Goal: Communication & Community: Answer question/provide support

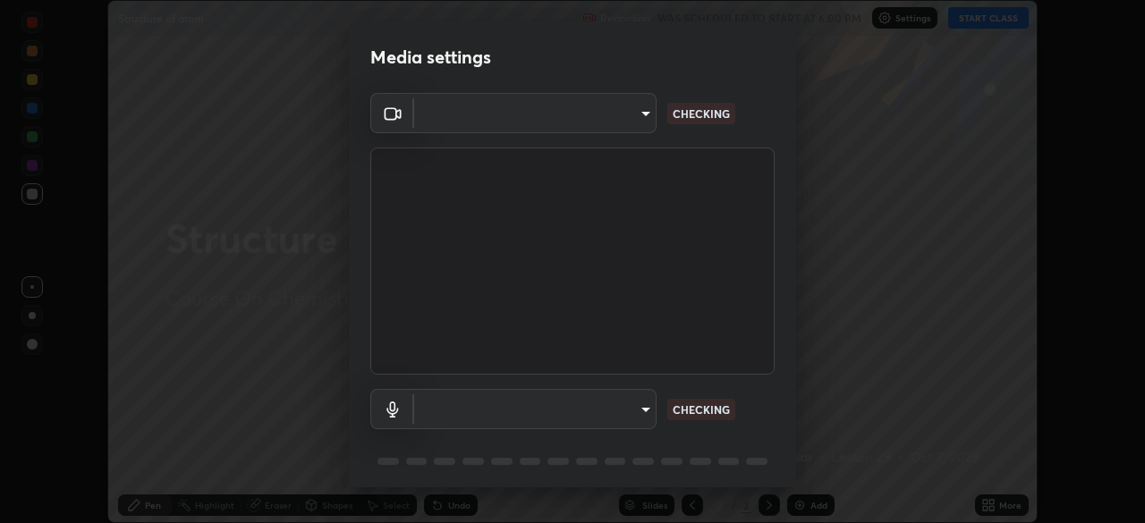
scroll to position [64, 0]
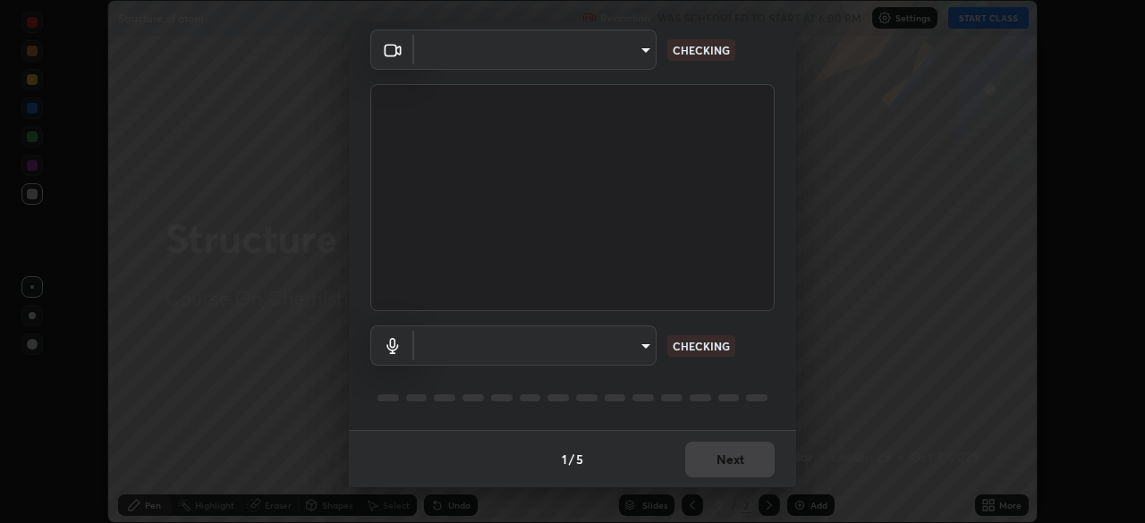
type input "5e1da8a903b220cac6b31686ac77a2afb6daddba6b0fd13541602d8cc7df4534"
type input "7957ec2547c54944d229c1ea233b2155d921ed1212eedb0e7043564289facb68"
click at [751, 344] on div "Digital Audio Interface (Cam Link 4K) (0fd9:0066) 7957ec2547c54944d229c1ea233b2…" at bounding box center [572, 346] width 404 height 40
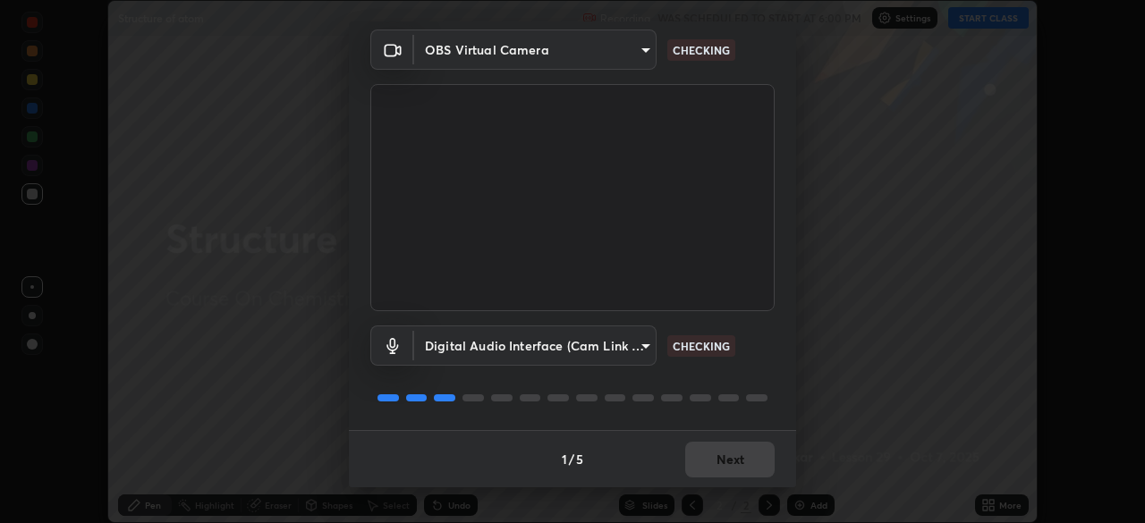
click at [759, 353] on div "Digital Audio Interface (Cam Link 4K) (0fd9:0066) 7957ec2547c54944d229c1ea233b2…" at bounding box center [572, 346] width 404 height 40
click at [753, 358] on div "Digital Audio Interface (Cam Link 4K) (0fd9:0066) 7957ec2547c54944d229c1ea233b2…" at bounding box center [572, 346] width 404 height 40
click at [756, 360] on div "Digital Audio Interface (Cam Link 4K) (0fd9:0066) 7957ec2547c54944d229c1ea233b2…" at bounding box center [572, 346] width 404 height 40
click at [750, 363] on div "Digital Audio Interface (Cam Link 4K) (0fd9:0066) 7957ec2547c54944d229c1ea233b2…" at bounding box center [572, 346] width 404 height 40
click at [752, 366] on div "Digital Audio Interface (Cam Link 4K) (0fd9:0066) 7957ec2547c54944d229c1ea233b2…" at bounding box center [572, 370] width 404 height 119
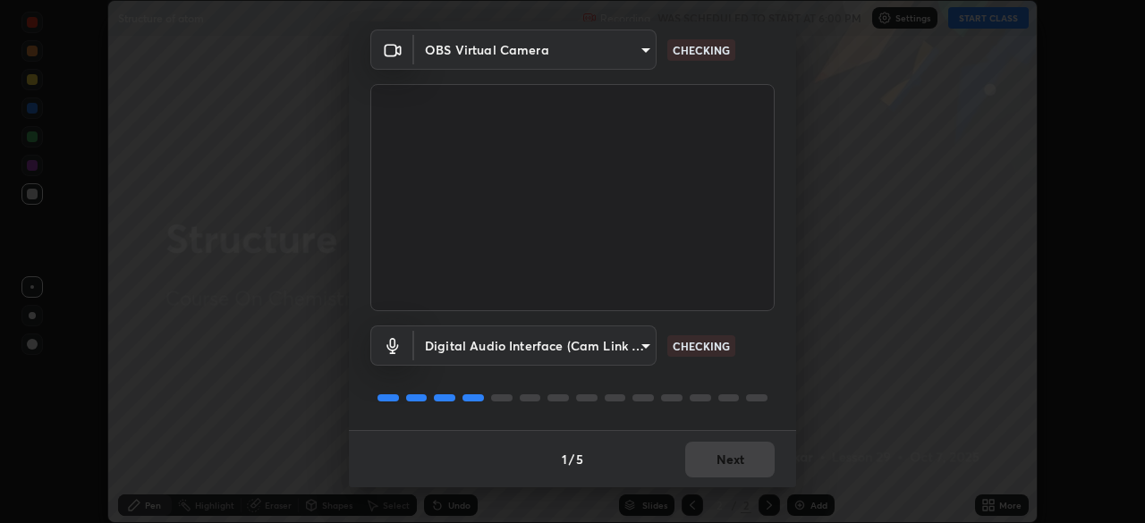
click at [757, 367] on div "Digital Audio Interface (Cam Link 4K) (0fd9:0066) 7957ec2547c54944d229c1ea233b2…" at bounding box center [572, 370] width 404 height 119
click at [762, 375] on div "Digital Audio Interface (Cam Link 4K) (0fd9:0066) 7957ec2547c54944d229c1ea233b2…" at bounding box center [572, 370] width 404 height 119
click at [772, 375] on div "OBS Virtual Camera 5e1da8a903b220cac6b31686ac77a2afb6daddba6b0fd13541602d8cc7df…" at bounding box center [572, 230] width 447 height 401
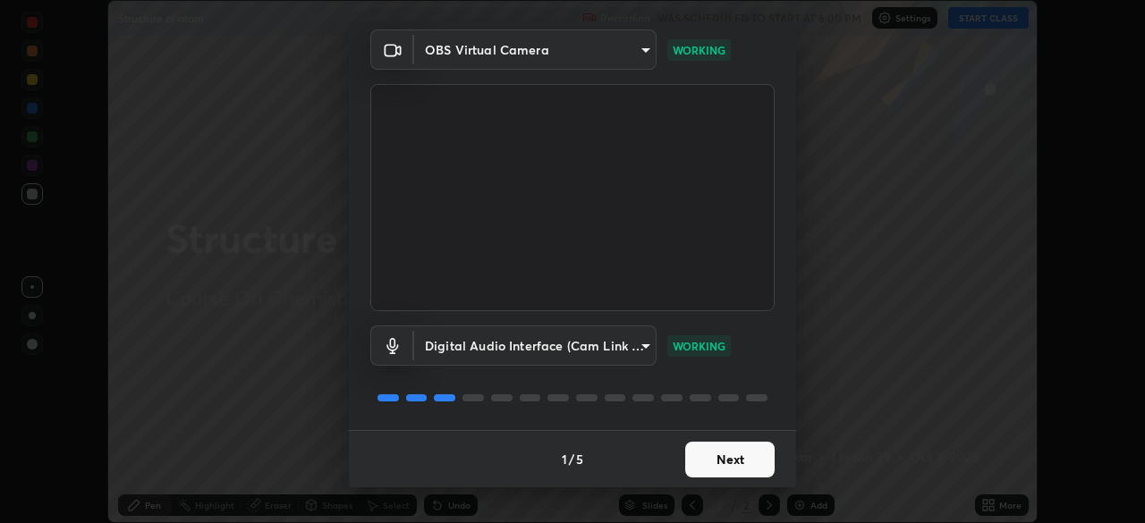
click at [750, 378] on div "Digital Audio Interface (Cam Link 4K) (0fd9:0066) 7957ec2547c54944d229c1ea233b2…" at bounding box center [572, 370] width 404 height 119
click at [750, 374] on div "Digital Audio Interface (Cam Link 4K) (0fd9:0066) 7957ec2547c54944d229c1ea233b2…" at bounding box center [572, 370] width 404 height 119
click at [746, 382] on div "Digital Audio Interface (Cam Link 4K) (0fd9:0066) 7957ec2547c54944d229c1ea233b2…" at bounding box center [572, 370] width 404 height 119
click at [736, 463] on button "Next" at bounding box center [729, 460] width 89 height 36
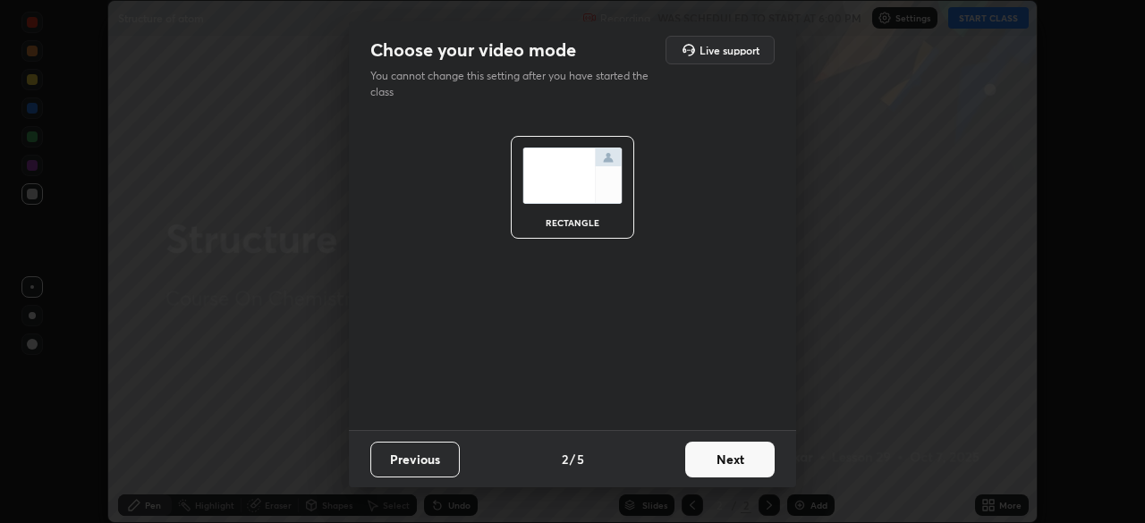
click at [742, 465] on button "Next" at bounding box center [729, 460] width 89 height 36
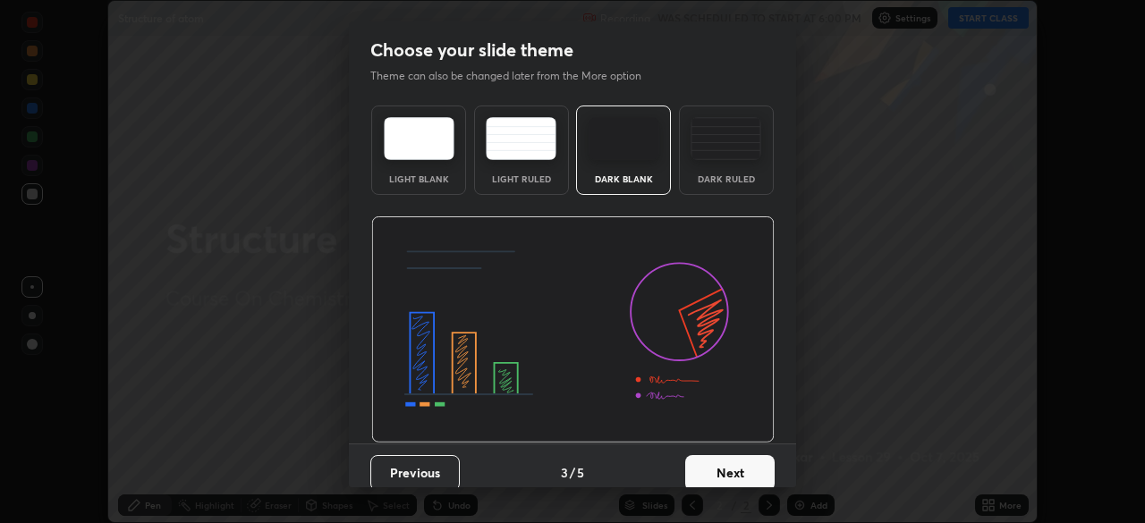
click at [747, 460] on button "Next" at bounding box center [729, 473] width 89 height 36
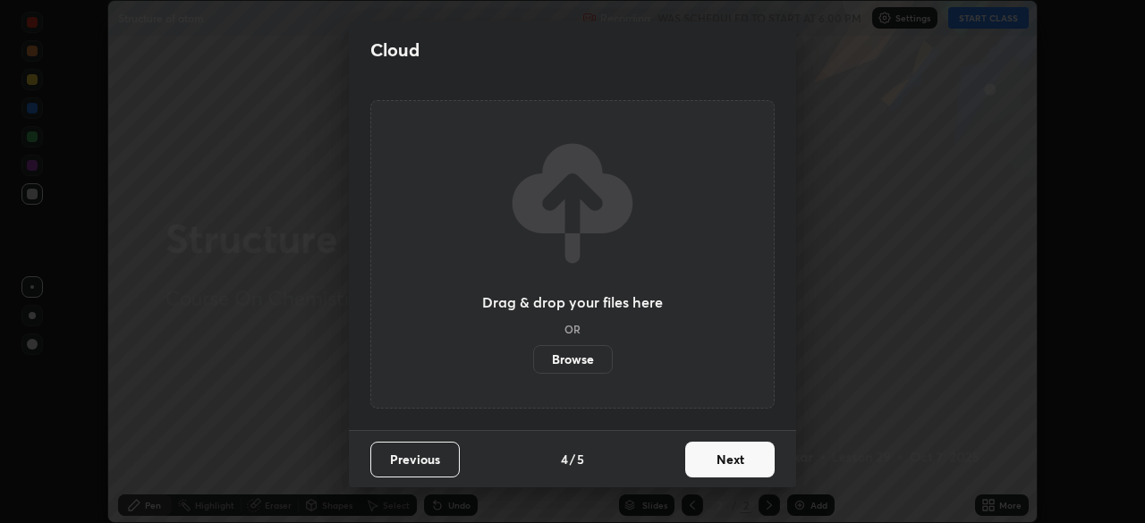
click at [741, 450] on button "Next" at bounding box center [729, 460] width 89 height 36
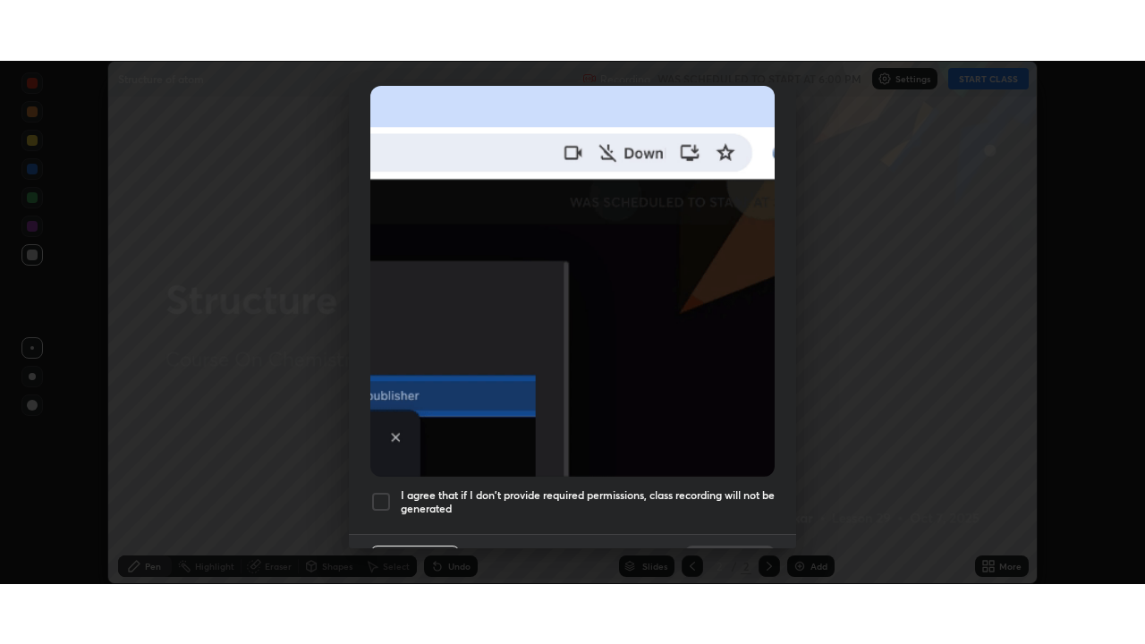
scroll to position [428, 0]
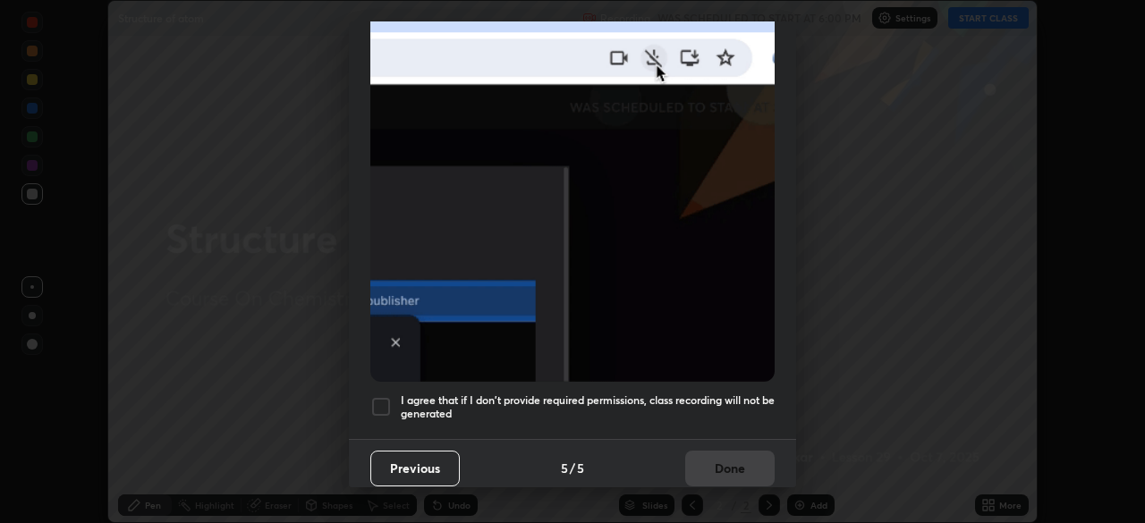
click at [712, 394] on h5 "I agree that if I don't provide required permissions, class recording will not …" at bounding box center [588, 408] width 374 height 28
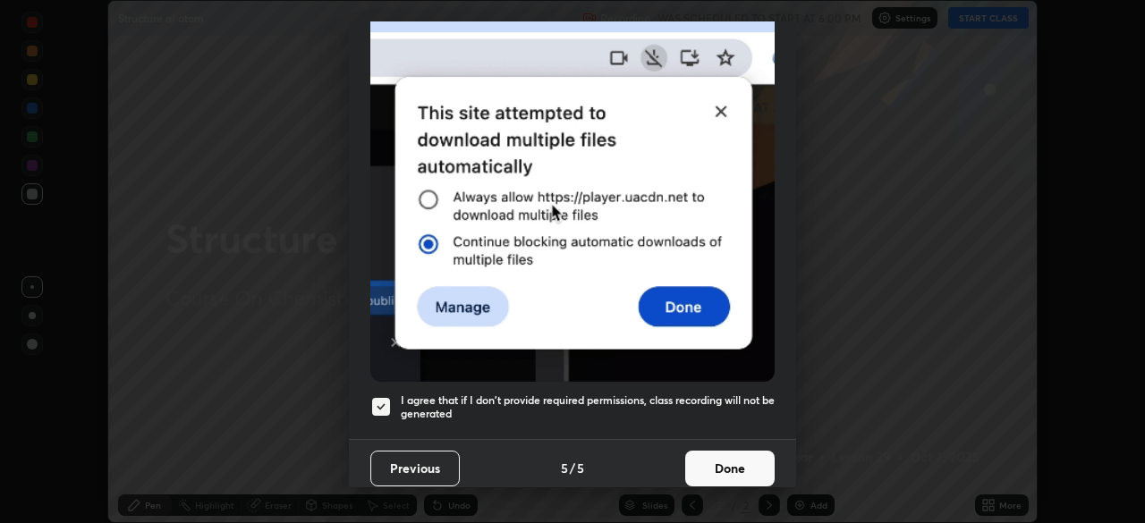
click at [720, 451] on button "Done" at bounding box center [729, 469] width 89 height 36
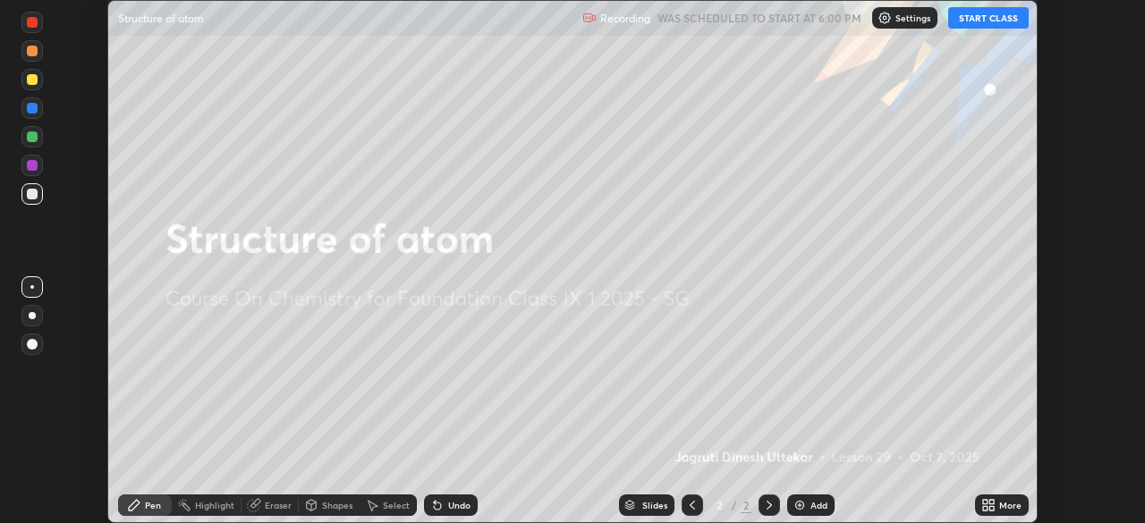
click at [978, 21] on button "START CLASS" at bounding box center [988, 17] width 81 height 21
click at [991, 502] on icon at bounding box center [991, 502] width 4 height 4
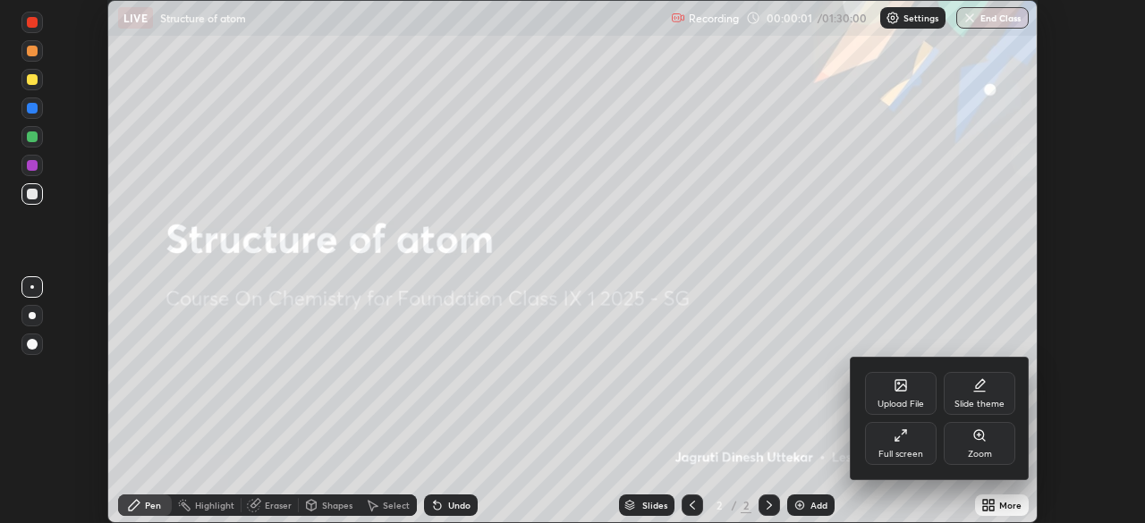
click at [904, 457] on div "Full screen" at bounding box center [900, 454] width 45 height 9
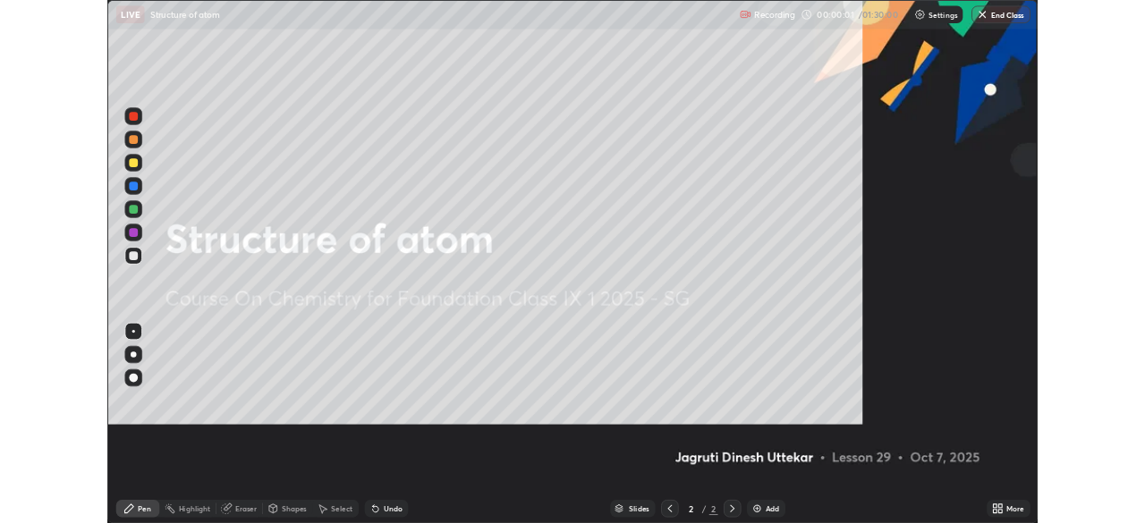
scroll to position [644, 1145]
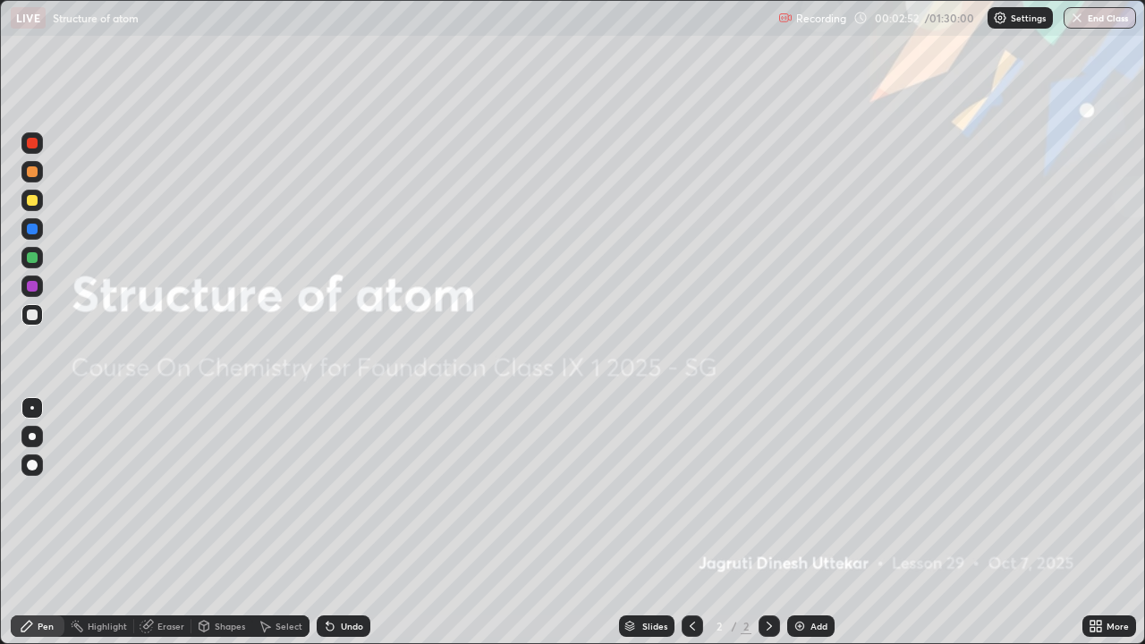
click at [798, 522] on div "Add" at bounding box center [810, 625] width 47 height 21
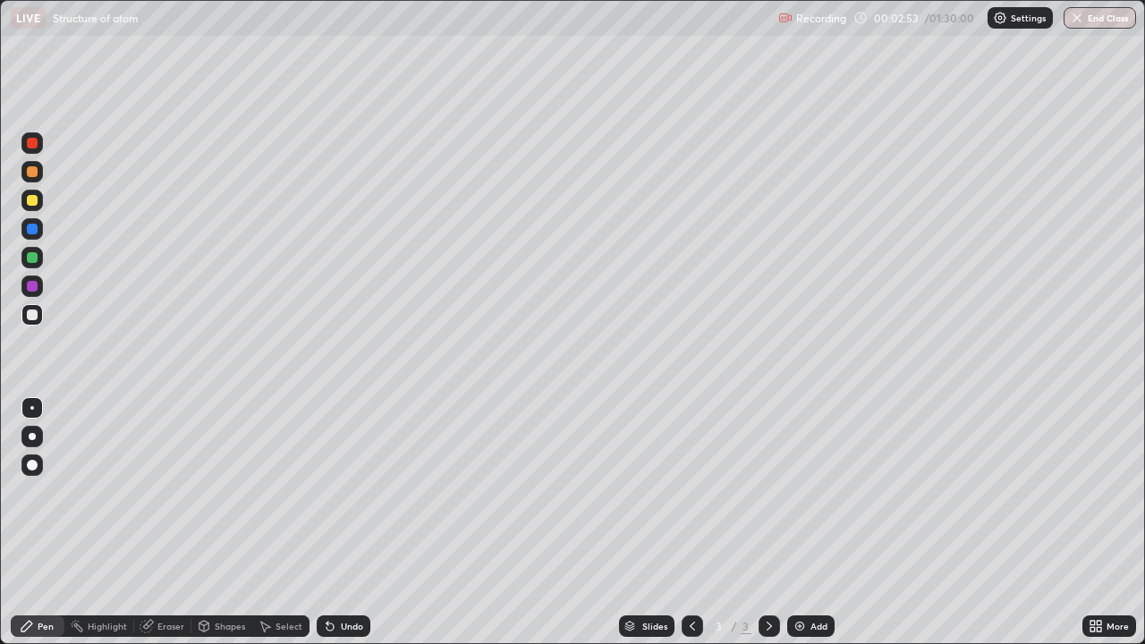
click at [233, 522] on div "Shapes" at bounding box center [230, 626] width 30 height 9
click at [38, 522] on div "Pen" at bounding box center [46, 626] width 16 height 9
click at [345, 522] on div "Undo" at bounding box center [352, 626] width 22 height 9
click at [276, 522] on div "Select" at bounding box center [288, 626] width 27 height 9
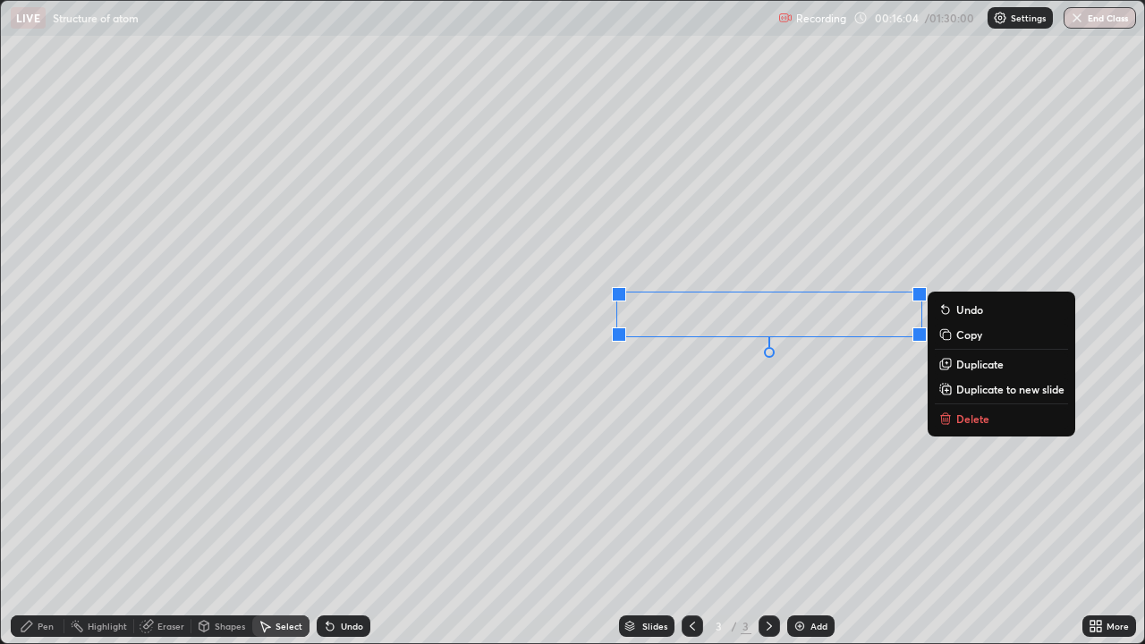
click at [44, 522] on div "Pen" at bounding box center [46, 626] width 16 height 9
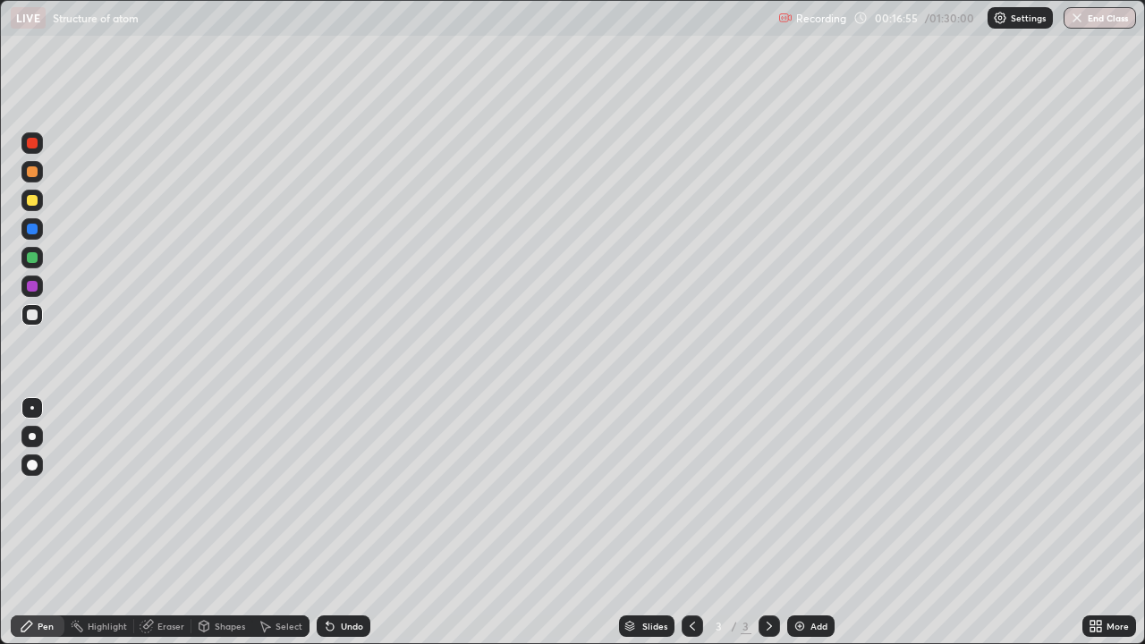
click at [162, 522] on div "Eraser" at bounding box center [170, 626] width 27 height 9
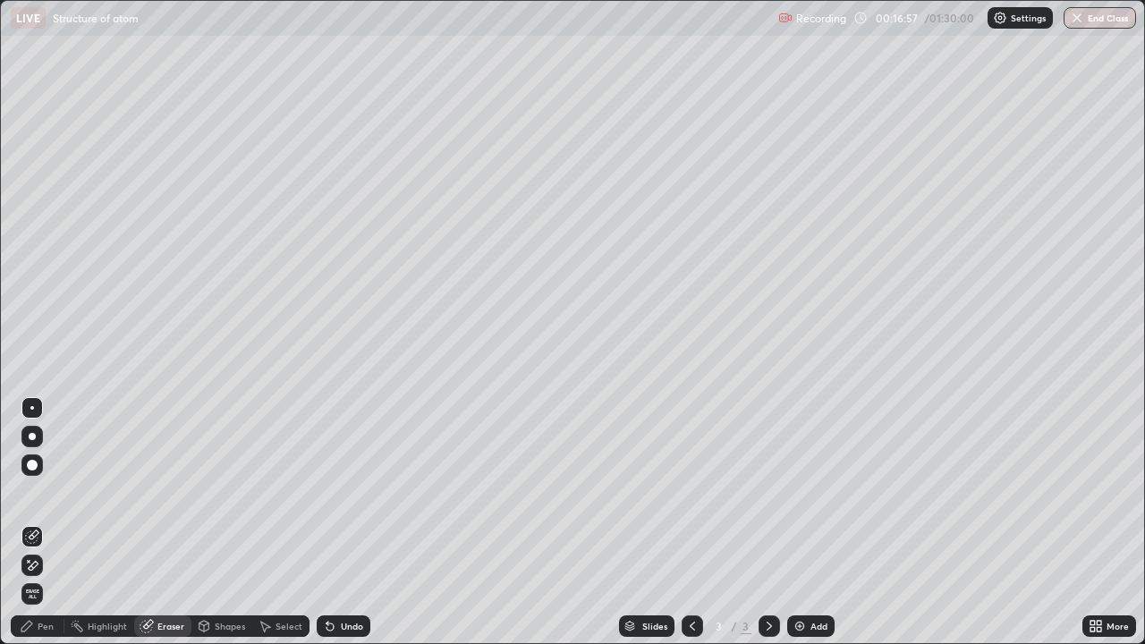
click at [36, 522] on div "Pen" at bounding box center [38, 625] width 54 height 21
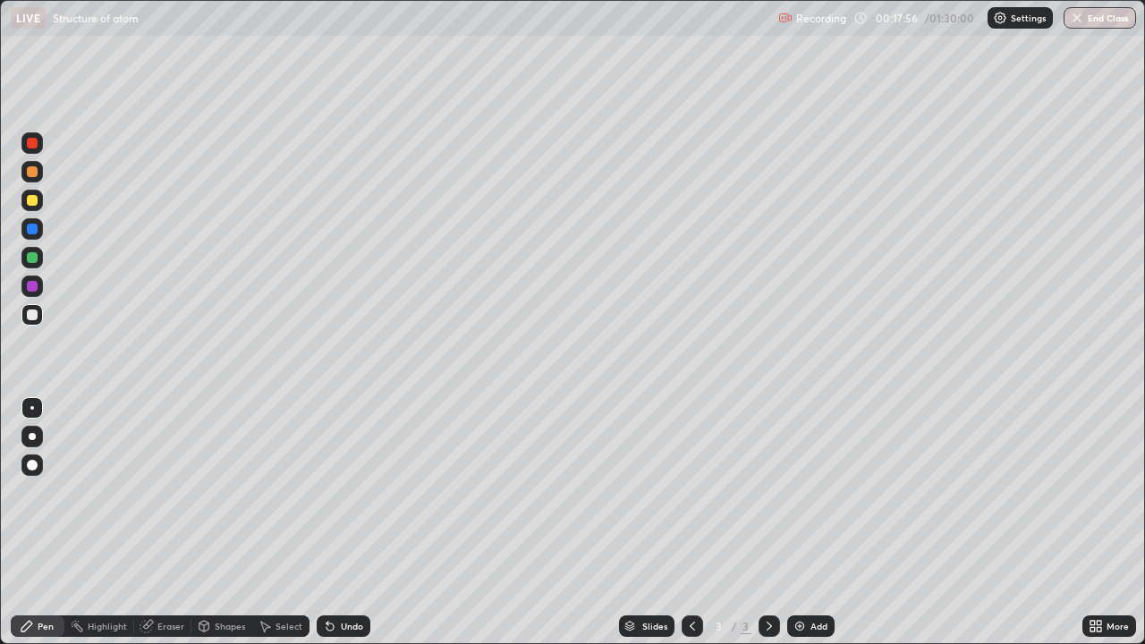
click at [326, 522] on icon at bounding box center [327, 623] width 2 height 2
click at [347, 522] on div "Undo" at bounding box center [352, 626] width 22 height 9
click at [159, 522] on div "Eraser" at bounding box center [170, 626] width 27 height 9
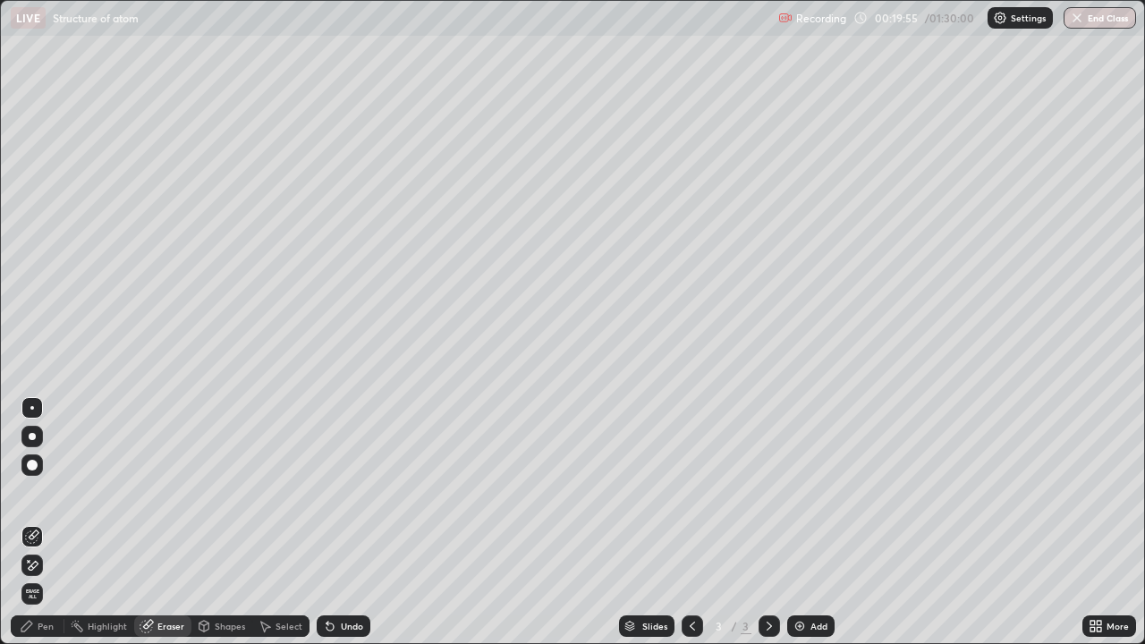
click at [48, 522] on div "Pen" at bounding box center [46, 626] width 16 height 9
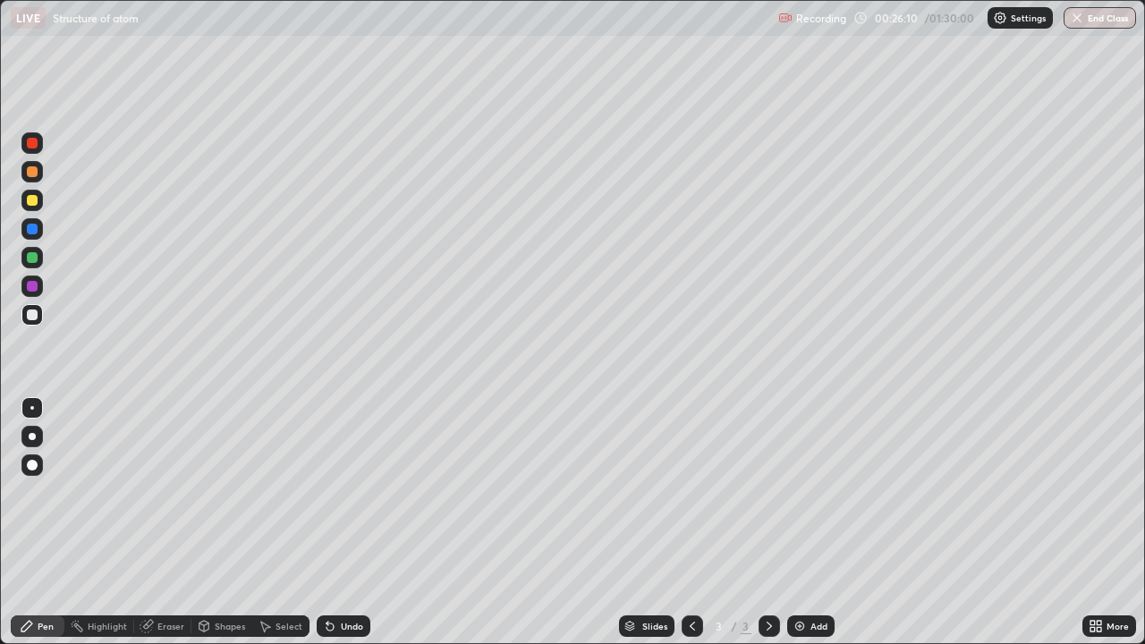
click at [797, 522] on img at bounding box center [799, 626] width 14 height 14
click at [682, 522] on div at bounding box center [692, 625] width 21 height 21
click at [768, 522] on div at bounding box center [769, 625] width 21 height 21
click at [341, 522] on div "Undo" at bounding box center [352, 626] width 22 height 9
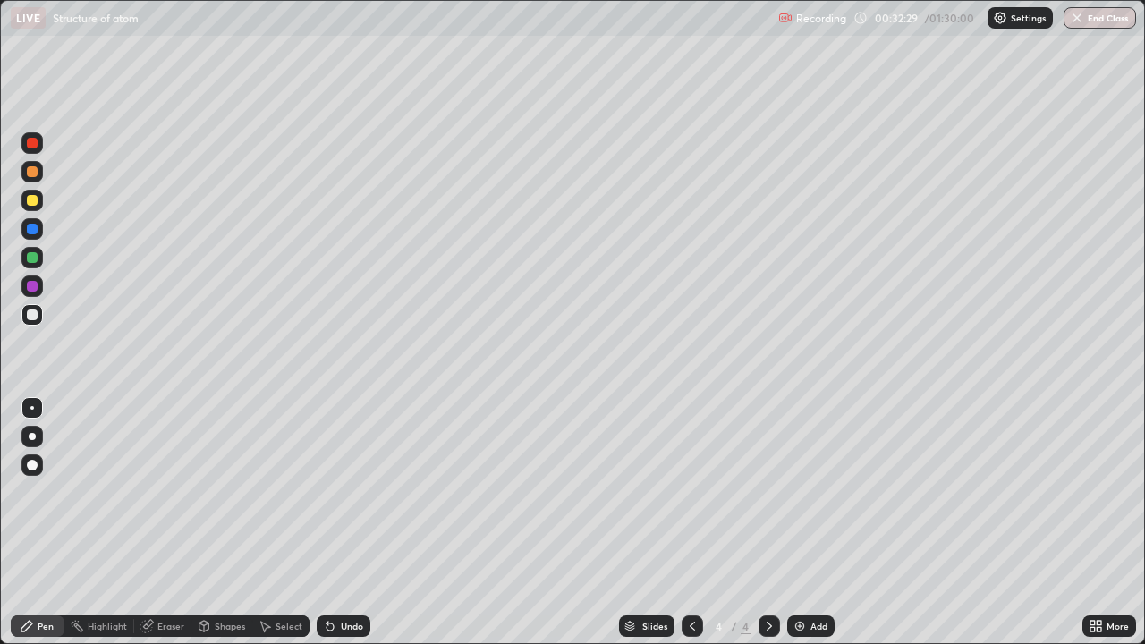
click at [335, 522] on div "Undo" at bounding box center [344, 625] width 54 height 21
click at [379, 522] on div "Slides 4 / 4 Add" at bounding box center [726, 626] width 712 height 36
click at [337, 522] on div "Undo" at bounding box center [344, 625] width 54 height 21
click at [355, 522] on div "Undo" at bounding box center [344, 625] width 54 height 21
click at [342, 522] on div "Undo" at bounding box center [344, 625] width 54 height 21
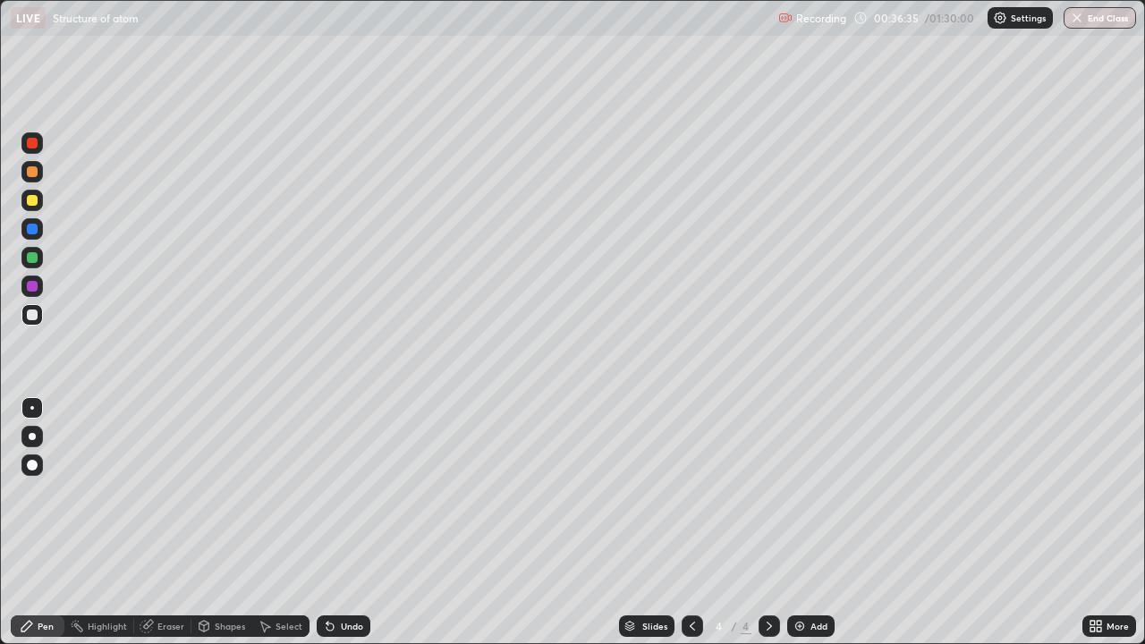
click at [32, 287] on div at bounding box center [32, 286] width 11 height 11
click at [362, 522] on div "Undo" at bounding box center [344, 625] width 54 height 21
click at [340, 522] on div "Undo" at bounding box center [344, 625] width 54 height 21
click at [805, 522] on img at bounding box center [799, 626] width 14 height 14
click at [165, 522] on div "Eraser" at bounding box center [170, 626] width 27 height 9
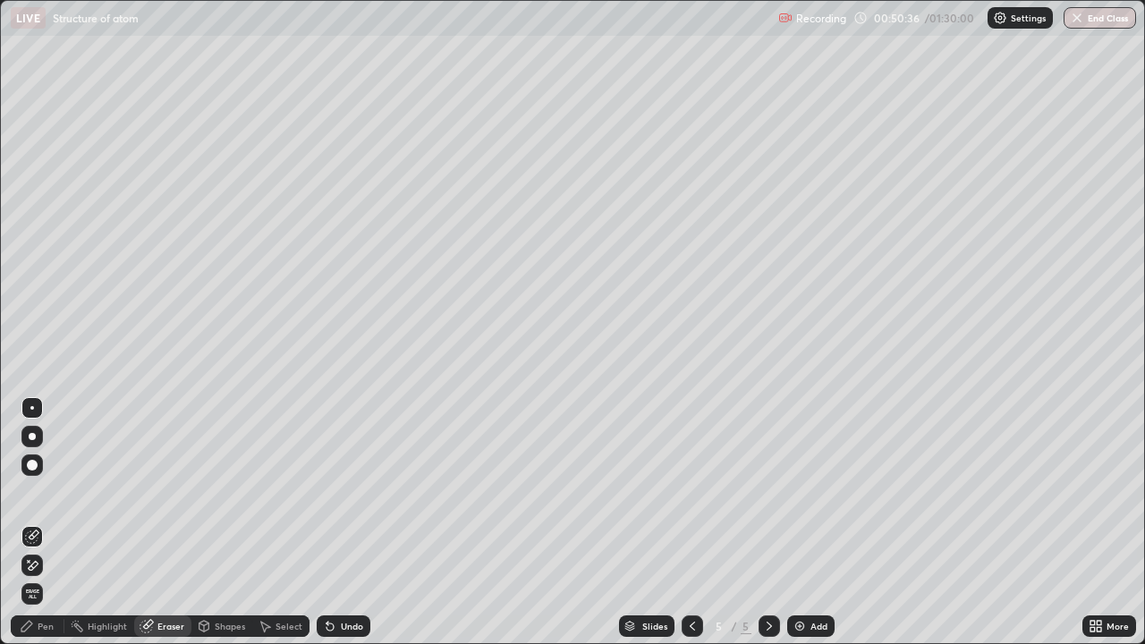
click at [33, 522] on icon at bounding box center [34, 565] width 10 height 9
click at [46, 522] on div "Pen" at bounding box center [46, 626] width 16 height 9
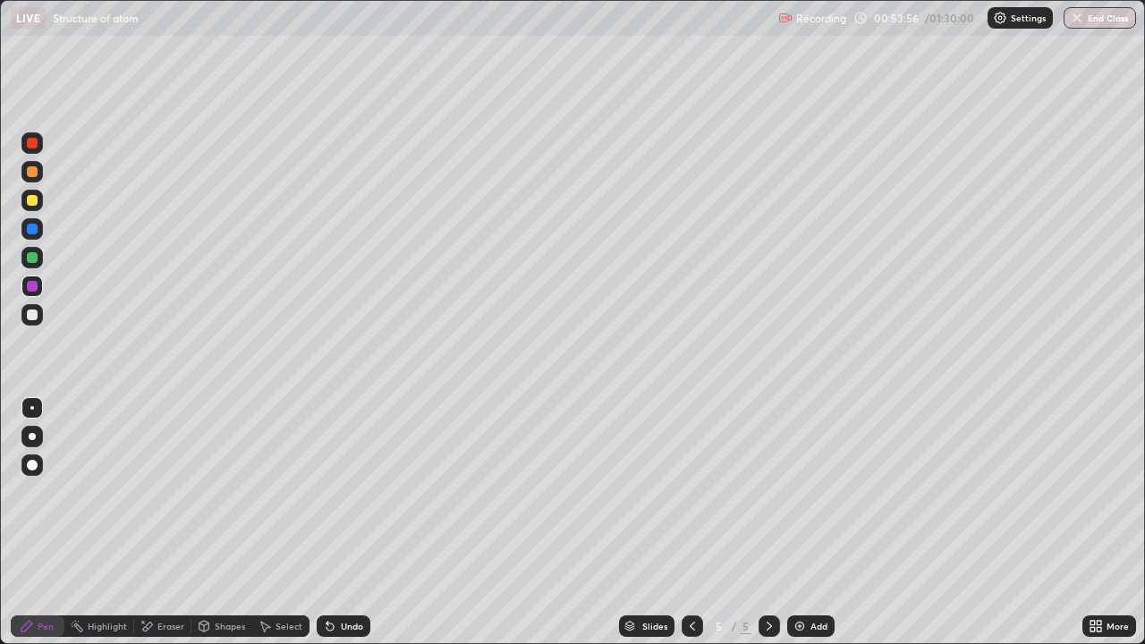
click at [167, 522] on div "Eraser" at bounding box center [170, 626] width 27 height 9
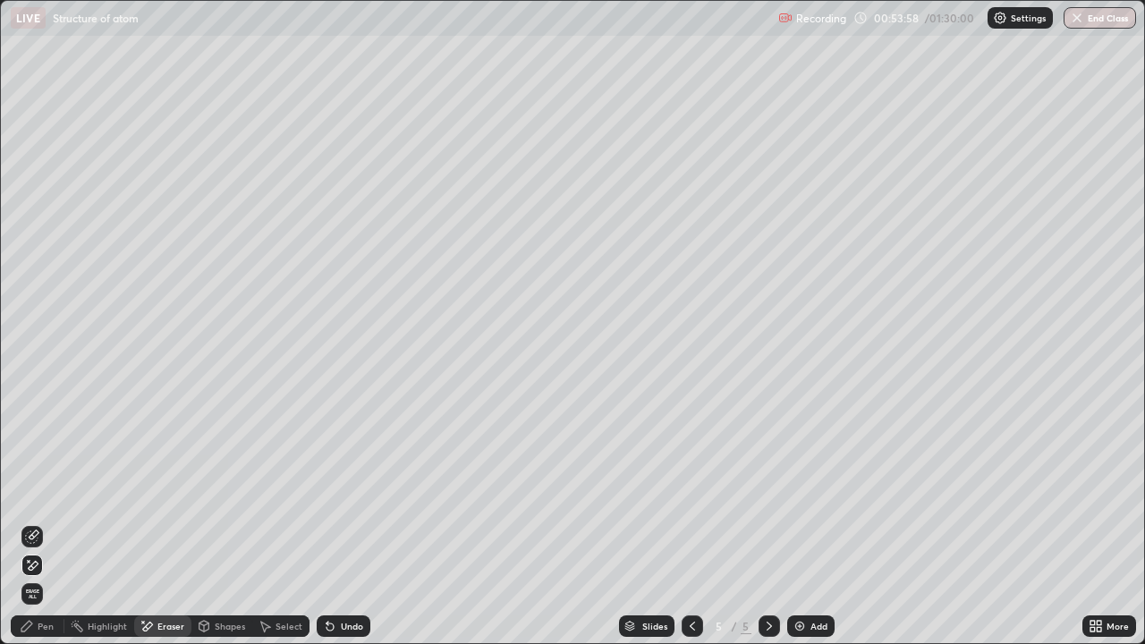
click at [19, 522] on div "Pen" at bounding box center [38, 625] width 54 height 21
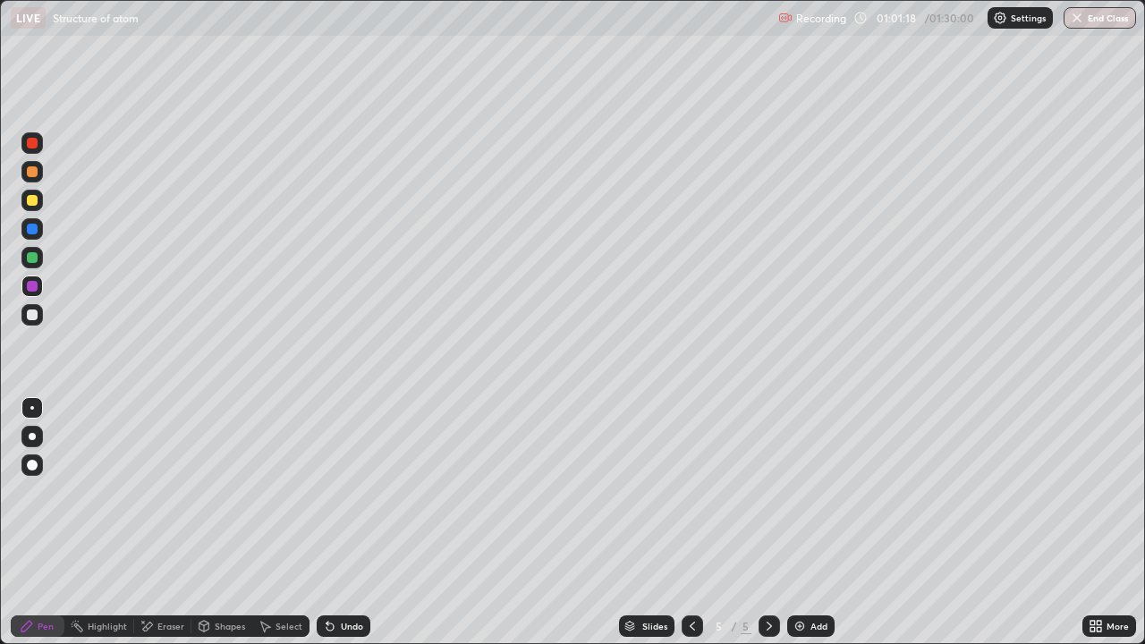
click at [351, 522] on div "Undo" at bounding box center [352, 626] width 22 height 9
click at [355, 522] on div "Undo" at bounding box center [352, 626] width 22 height 9
click at [1113, 522] on div "More" at bounding box center [1117, 626] width 22 height 9
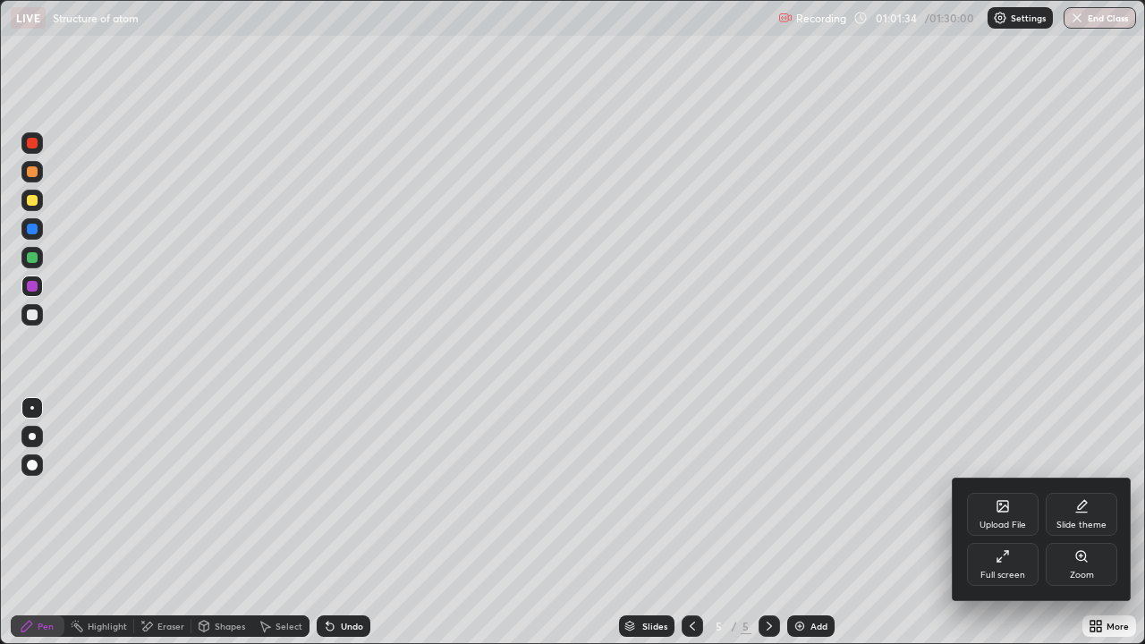
click at [1002, 522] on icon at bounding box center [1003, 556] width 14 height 14
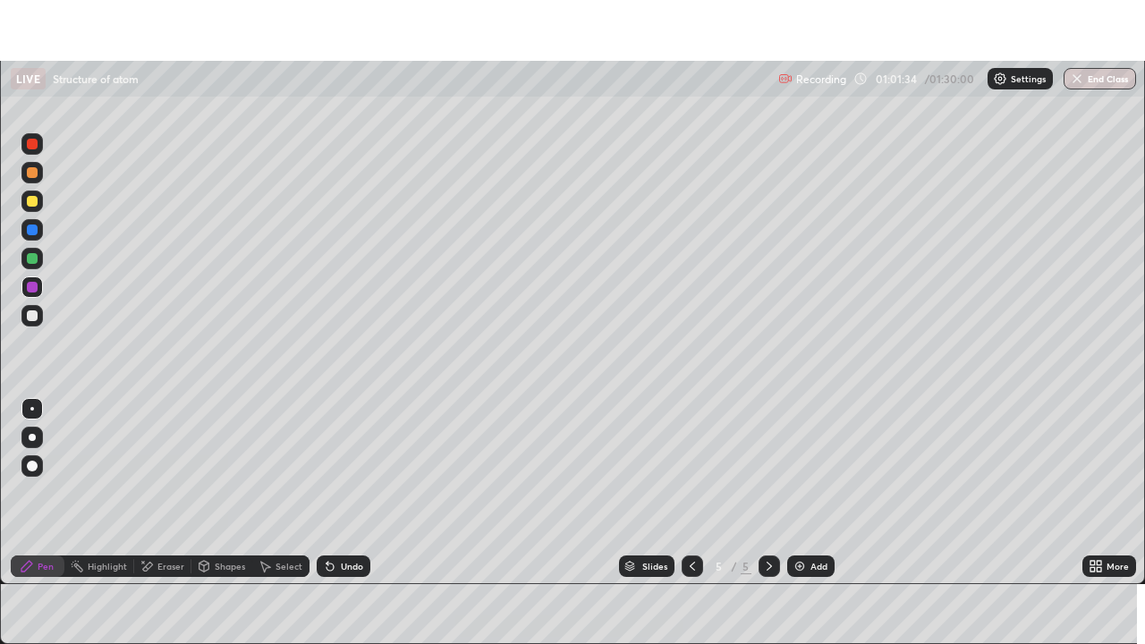
scroll to position [88923, 88301]
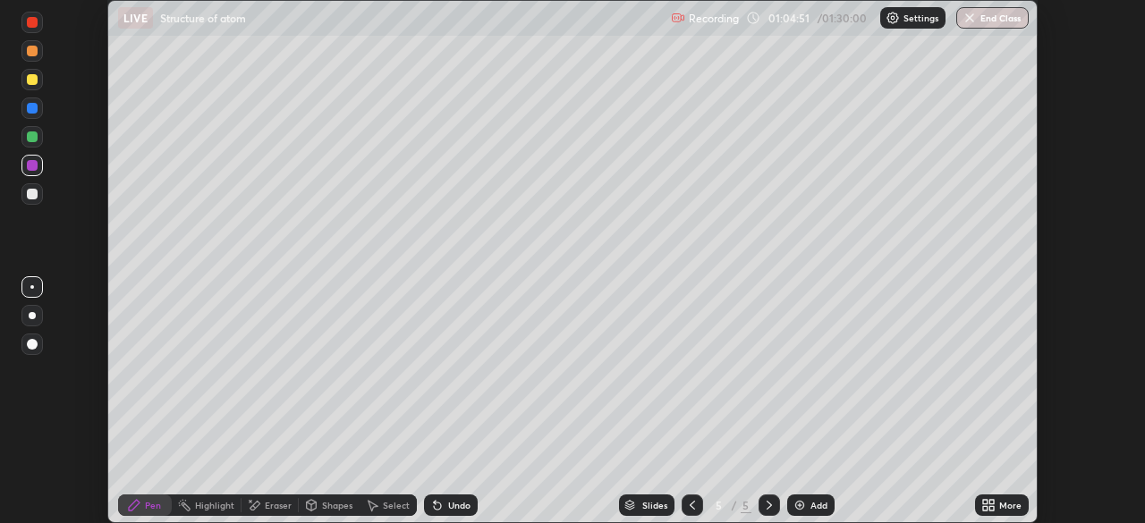
click at [1008, 502] on div "More" at bounding box center [1010, 505] width 22 height 9
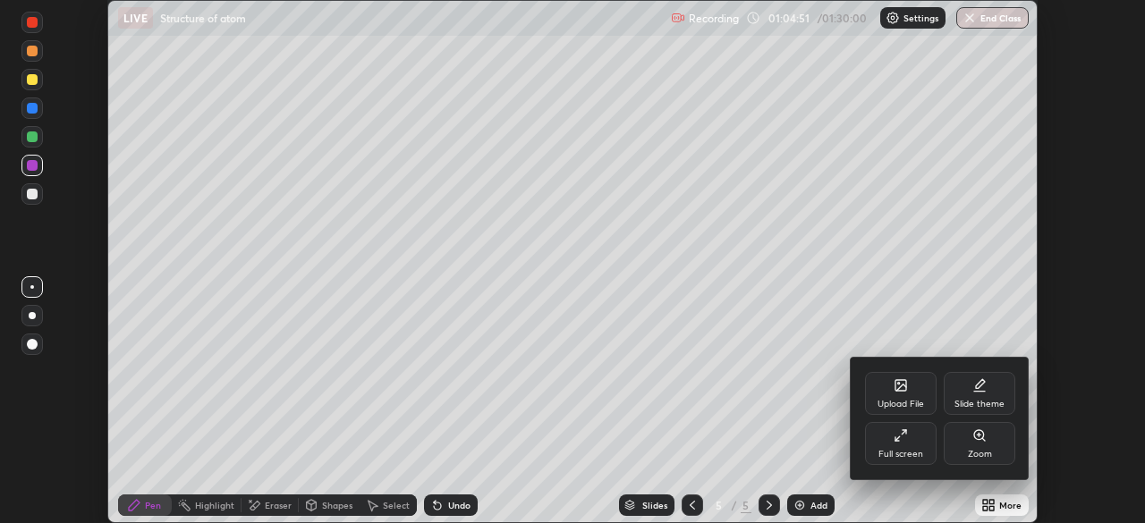
click at [920, 442] on div "Full screen" at bounding box center [901, 443] width 72 height 43
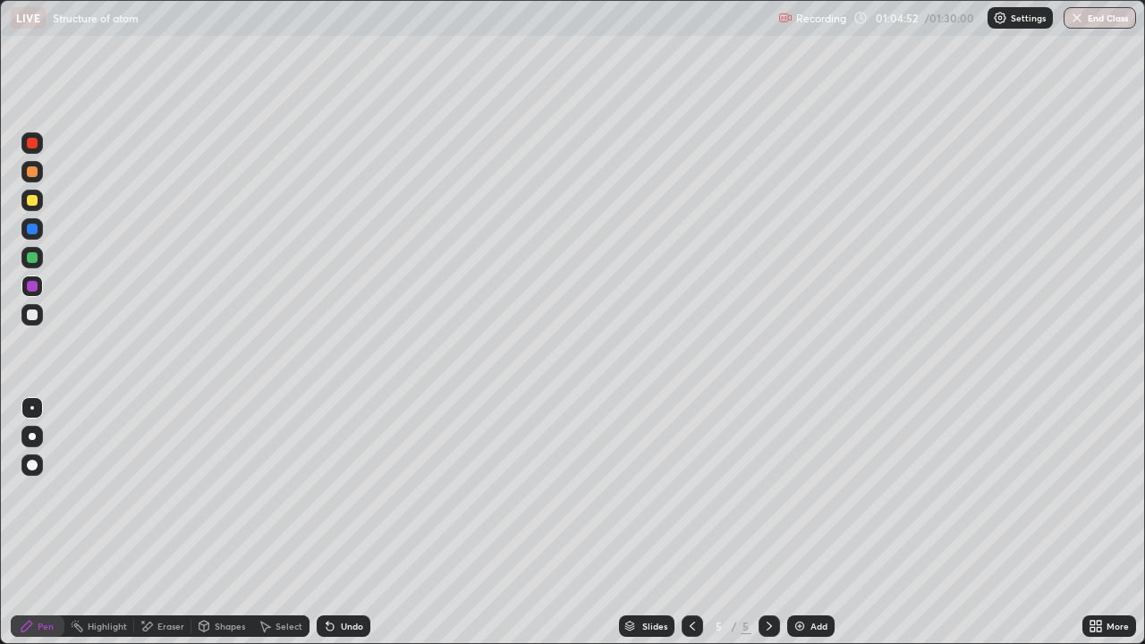
scroll to position [644, 1145]
click at [795, 522] on img at bounding box center [799, 626] width 14 height 14
click at [224, 522] on div "Shapes" at bounding box center [221, 625] width 61 height 21
click at [30, 201] on div at bounding box center [32, 200] width 11 height 11
click at [342, 522] on div "Undo" at bounding box center [352, 626] width 22 height 9
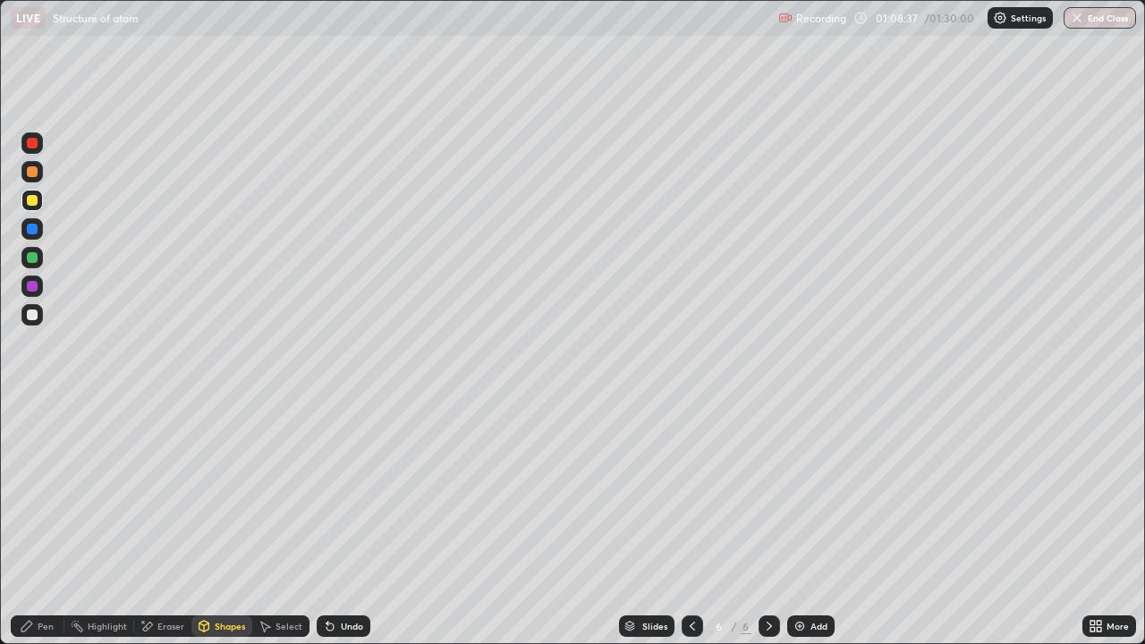
click at [347, 522] on div "Undo" at bounding box center [352, 626] width 22 height 9
click at [45, 522] on div "Pen" at bounding box center [46, 626] width 16 height 9
click at [35, 314] on div at bounding box center [32, 314] width 11 height 11
click at [33, 288] on div at bounding box center [32, 286] width 11 height 11
click at [331, 522] on icon at bounding box center [330, 626] width 14 height 14
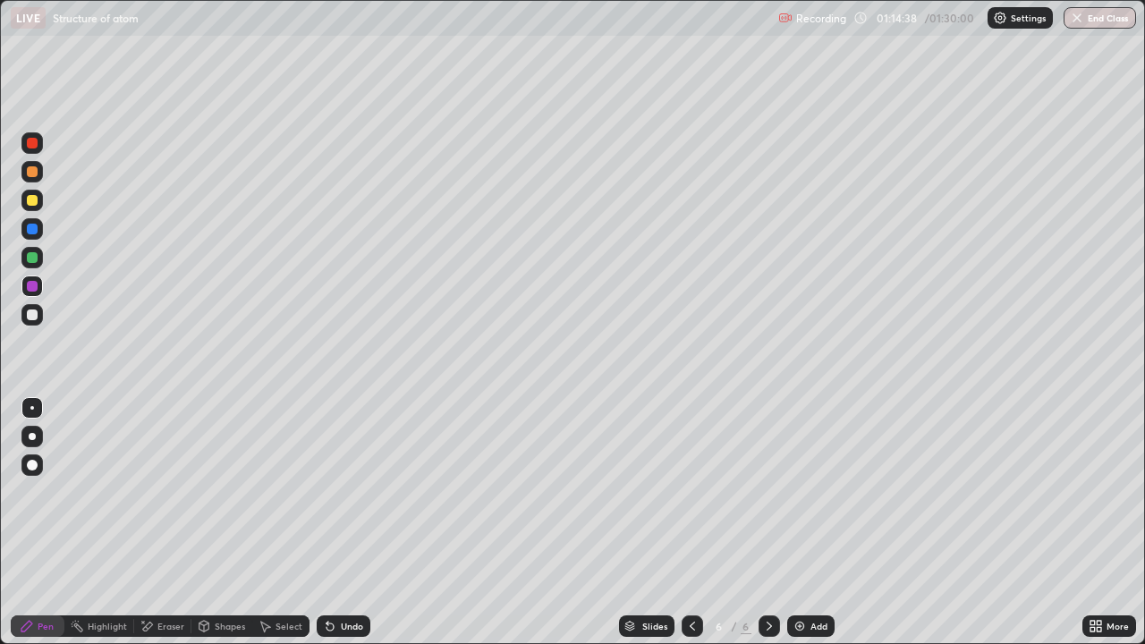
click at [335, 522] on div "Undo" at bounding box center [344, 625] width 54 height 21
click at [347, 522] on div "Undo" at bounding box center [352, 626] width 22 height 9
click at [348, 522] on div "Undo" at bounding box center [352, 626] width 22 height 9
click at [346, 522] on div "Undo" at bounding box center [352, 626] width 22 height 9
click at [351, 522] on div "Undo" at bounding box center [352, 626] width 22 height 9
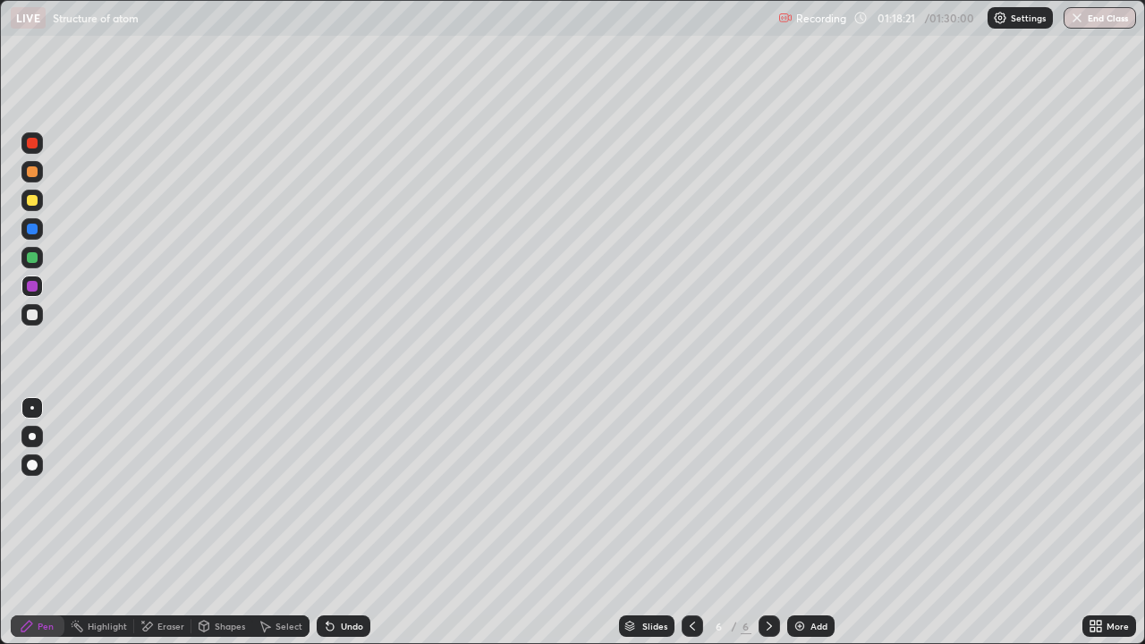
click at [350, 522] on div "Undo" at bounding box center [352, 626] width 22 height 9
click at [346, 522] on div "Undo" at bounding box center [344, 625] width 54 height 21
click at [27, 259] on div at bounding box center [32, 257] width 11 height 11
click at [810, 522] on div "Add" at bounding box center [818, 626] width 17 height 9
click at [695, 522] on div at bounding box center [692, 625] width 21 height 21
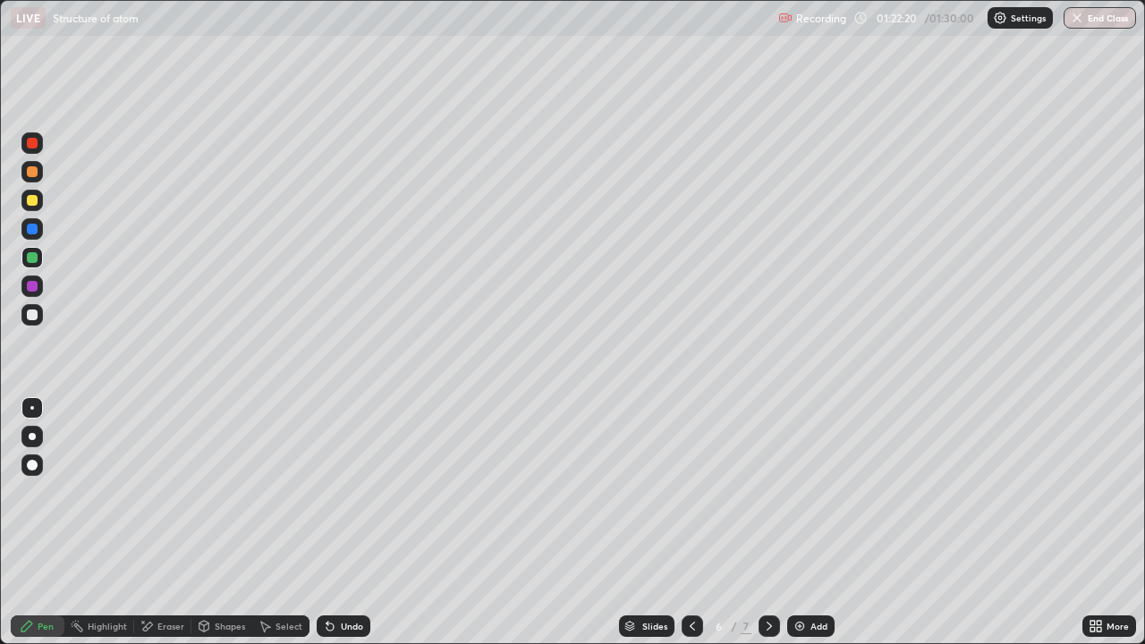
click at [327, 522] on icon at bounding box center [329, 626] width 7 height 7
click at [336, 522] on div "Undo" at bounding box center [344, 625] width 54 height 21
click at [341, 522] on div "Undo" at bounding box center [352, 626] width 22 height 9
click at [767, 522] on icon at bounding box center [769, 626] width 14 height 14
click at [336, 522] on div "Undo" at bounding box center [344, 625] width 54 height 21
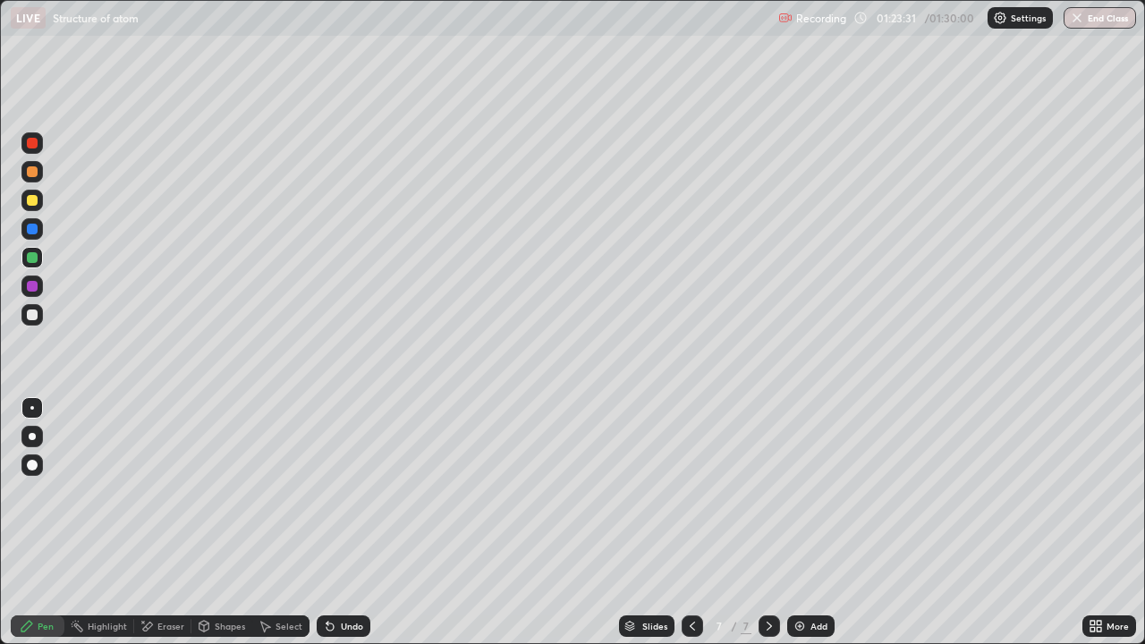
click at [327, 522] on icon at bounding box center [329, 626] width 7 height 7
click at [341, 522] on div "Undo" at bounding box center [352, 626] width 22 height 9
click at [336, 522] on div "Undo" at bounding box center [344, 625] width 54 height 21
click at [339, 522] on div "Undo" at bounding box center [344, 625] width 54 height 21
click at [337, 522] on div "Undo" at bounding box center [344, 625] width 54 height 21
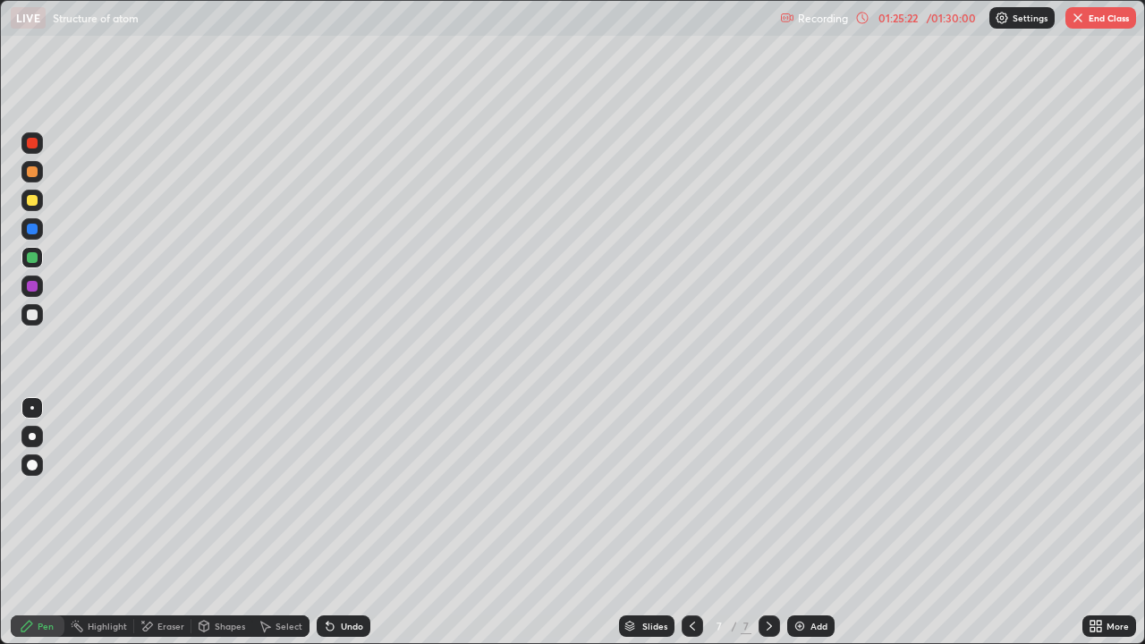
click at [334, 522] on icon at bounding box center [330, 626] width 14 height 14
click at [327, 522] on icon at bounding box center [329, 626] width 7 height 7
click at [336, 522] on div "Undo" at bounding box center [344, 625] width 54 height 21
click at [30, 199] on div at bounding box center [32, 200] width 11 height 11
click at [1089, 13] on button "End Class" at bounding box center [1100, 17] width 71 height 21
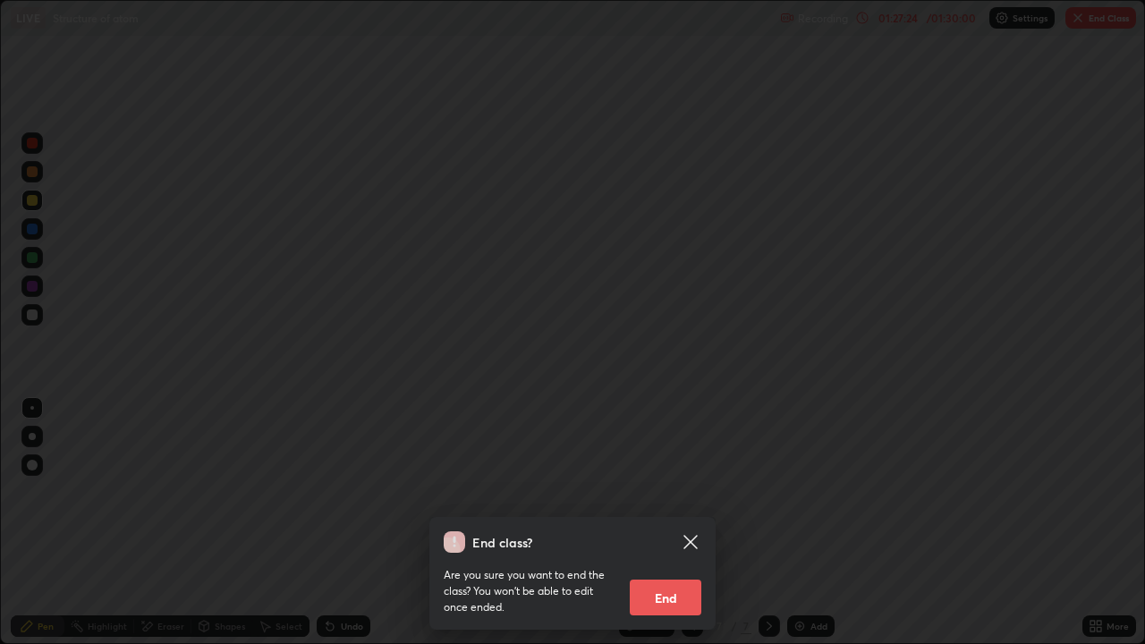
click at [663, 522] on button "End" at bounding box center [666, 598] width 72 height 36
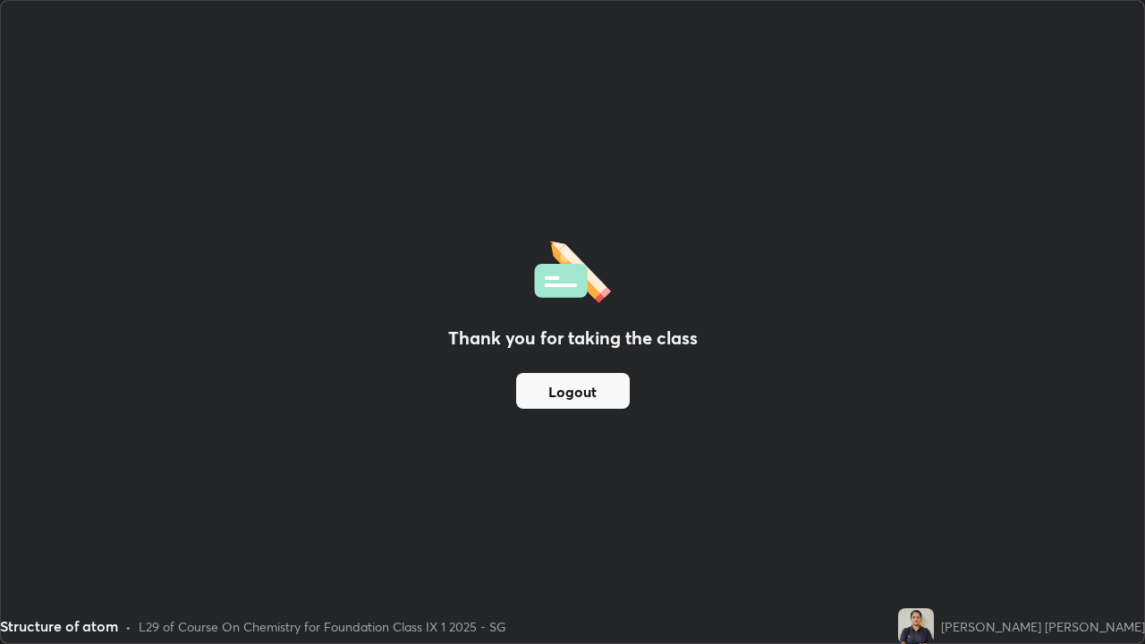
click at [585, 386] on button "Logout" at bounding box center [573, 391] width 114 height 36
